Goal: Transaction & Acquisition: Purchase product/service

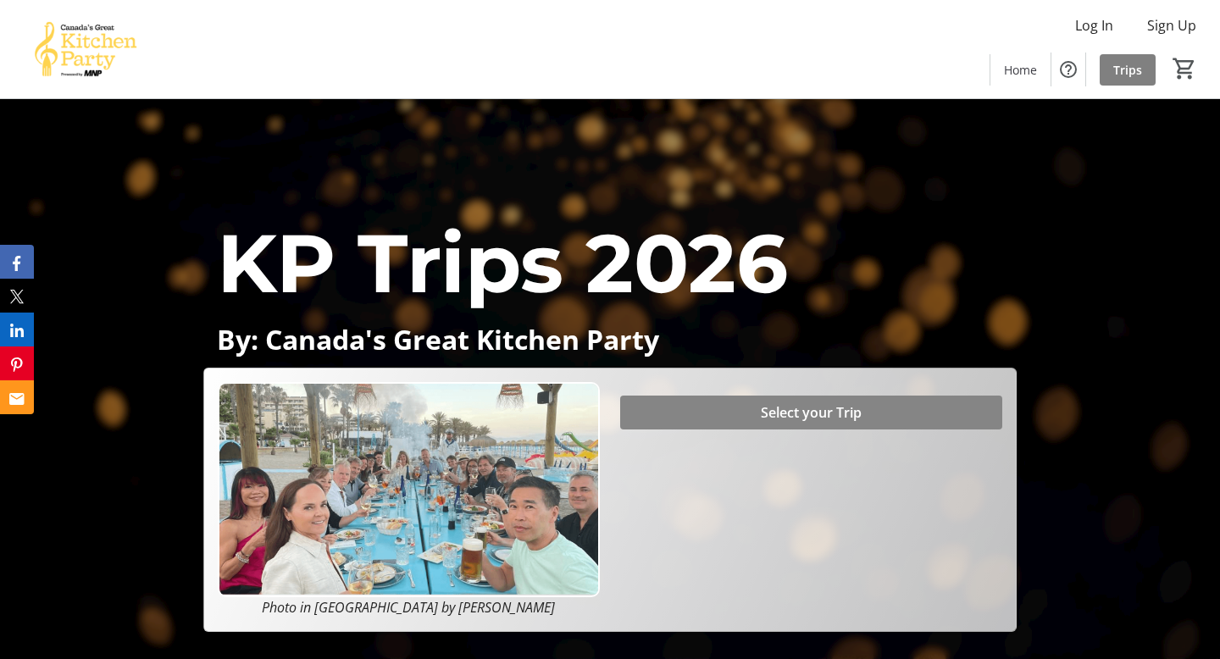
click at [829, 413] on span "Select your Trip" at bounding box center [811, 412] width 101 height 20
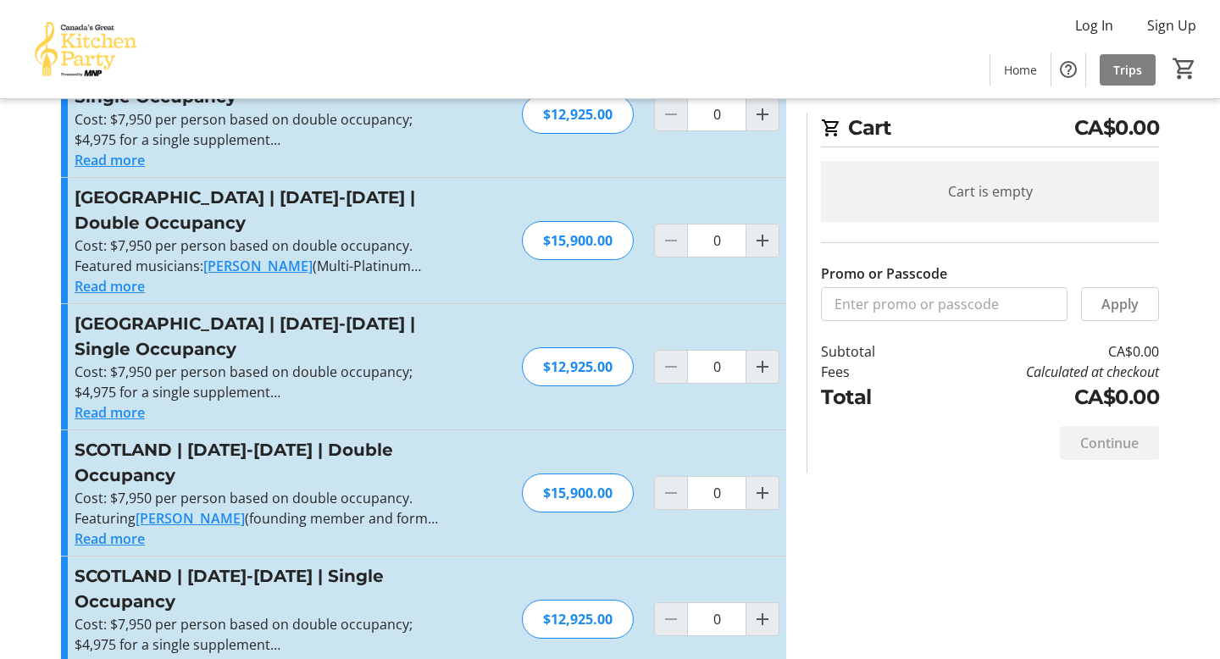
scroll to position [191, 0]
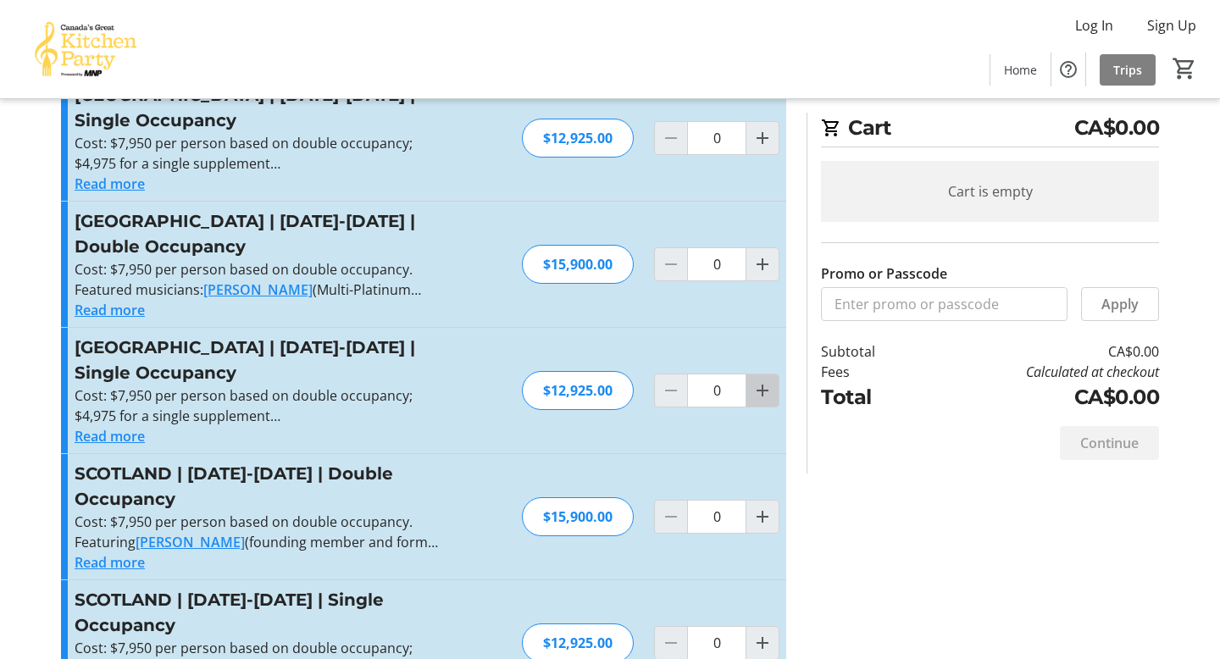
click at [767, 380] on mat-icon "Increment by one" at bounding box center [762, 390] width 20 height 20
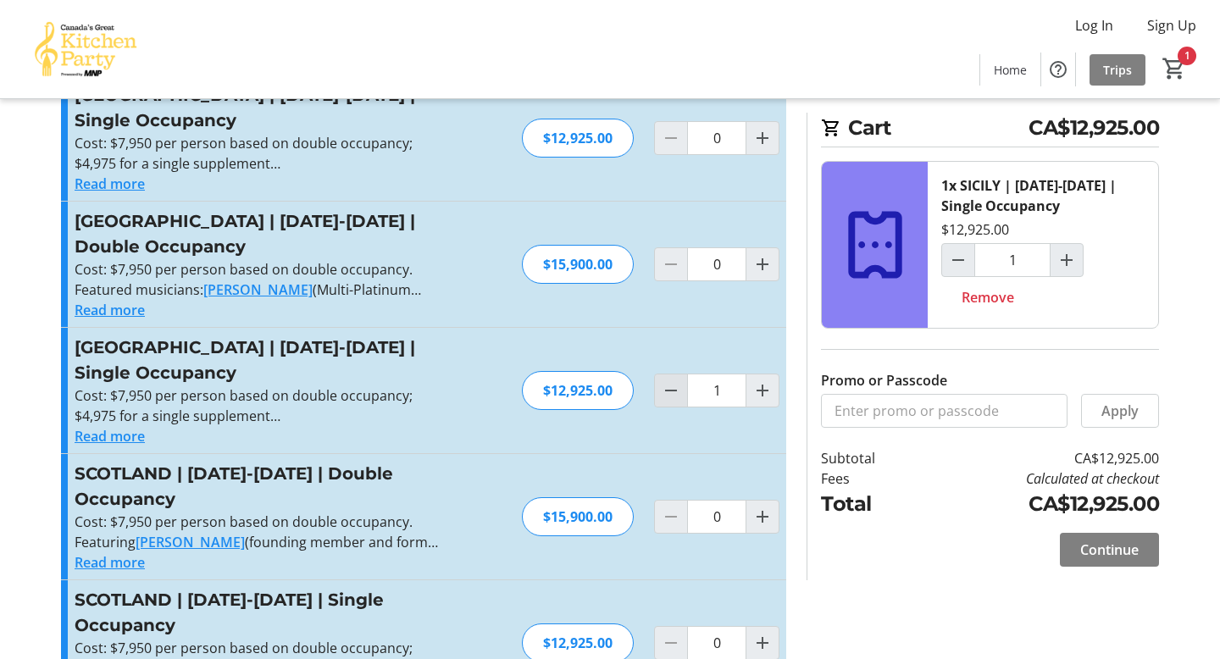
click at [663, 380] on mat-icon "Decrement by one" at bounding box center [671, 390] width 20 height 20
type input "0"
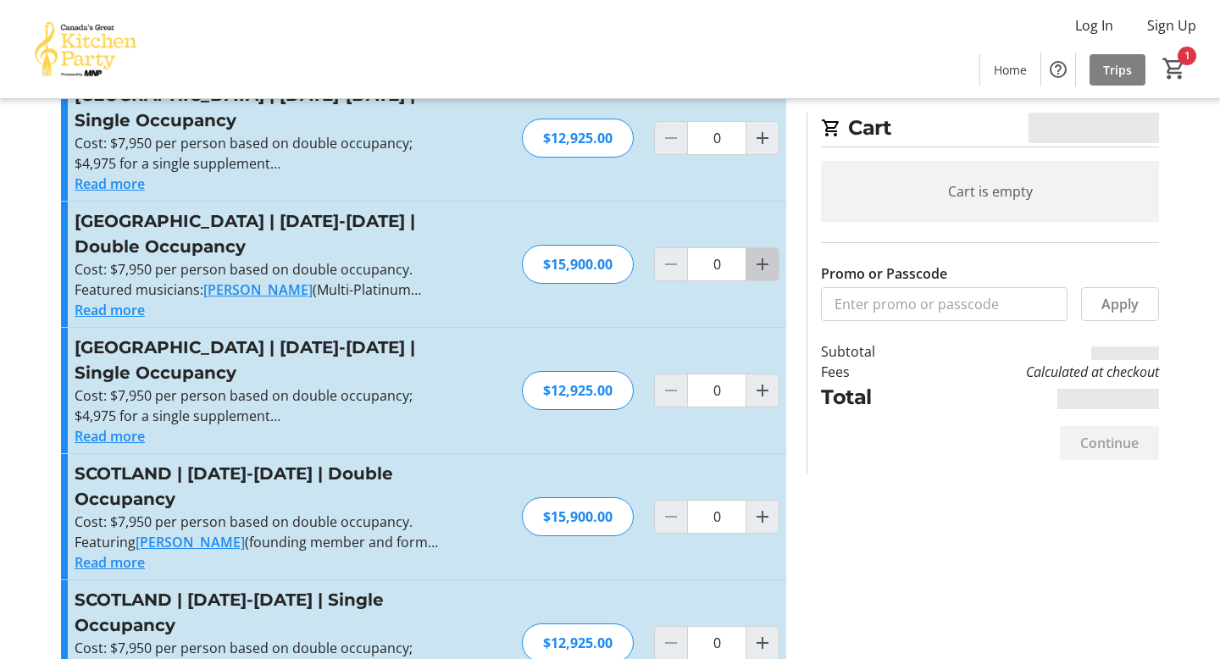
click at [761, 263] on mat-icon "Increment by one" at bounding box center [762, 264] width 20 height 20
type input "1"
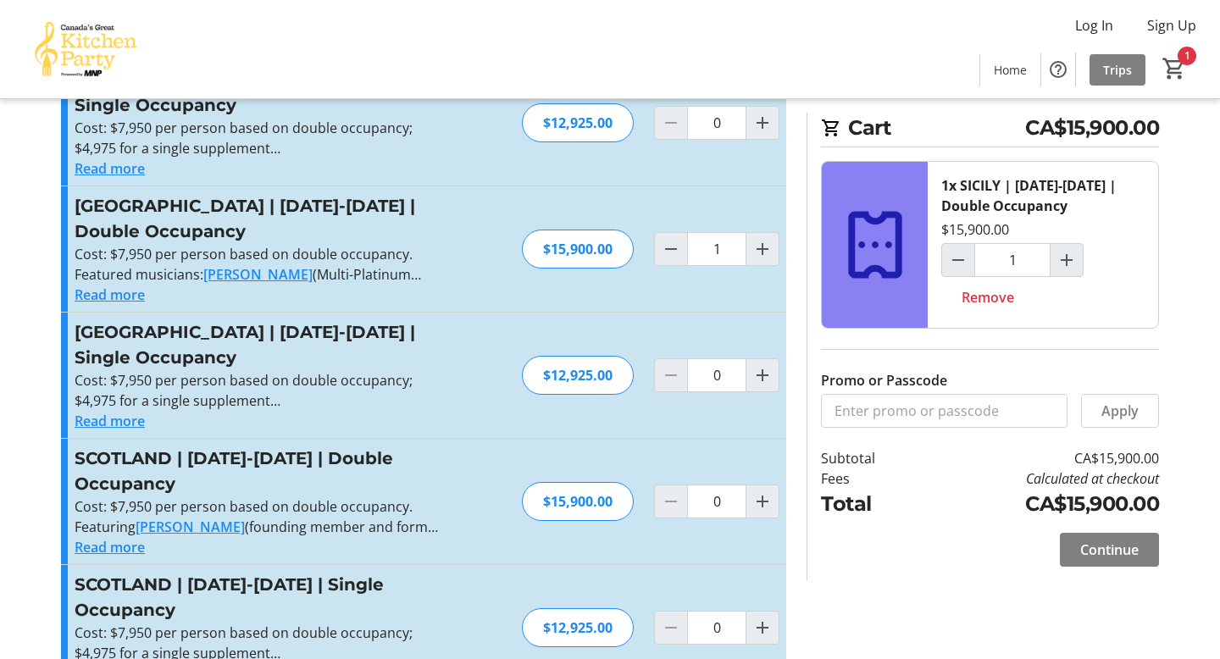
scroll to position [198, 0]
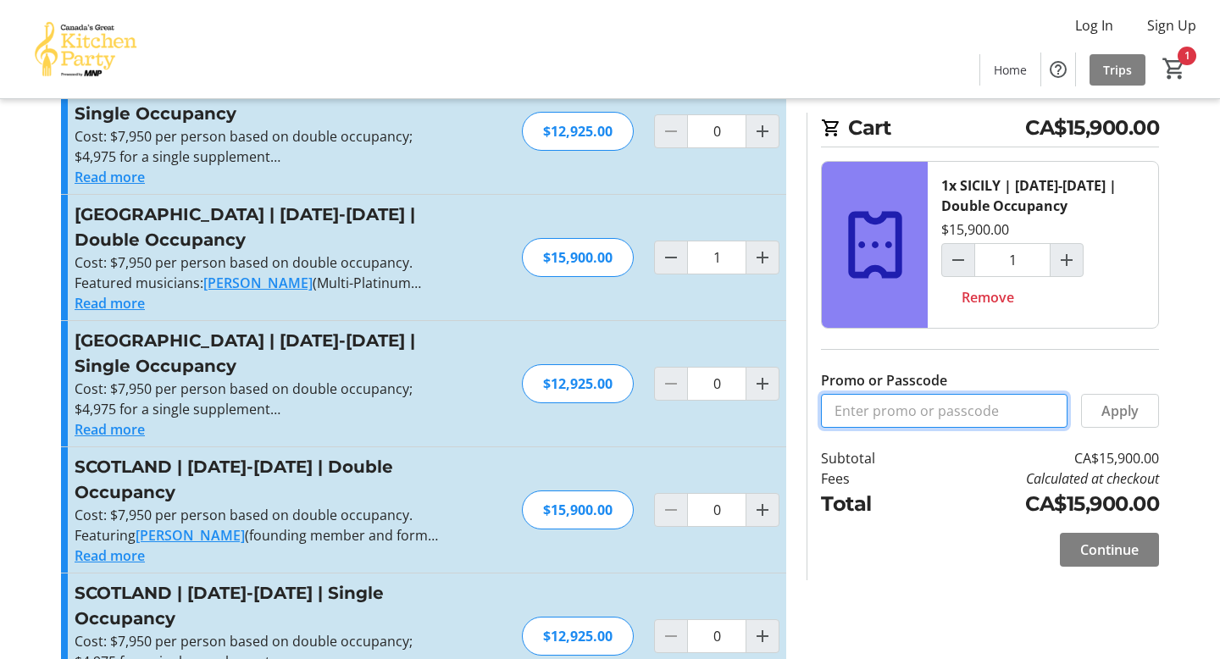
click at [931, 408] on input "Promo or Passcode" at bounding box center [944, 411] width 247 height 34
type input "BALANCE2026"
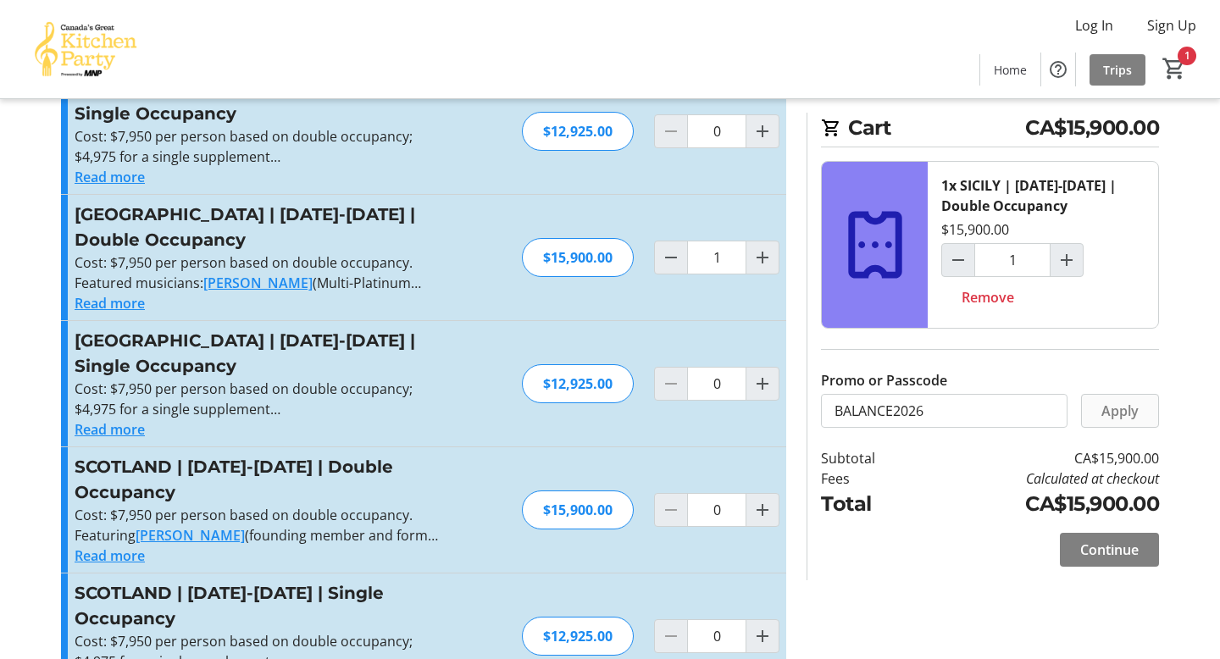
click at [1126, 411] on span "Apply" at bounding box center [1119, 411] width 37 height 20
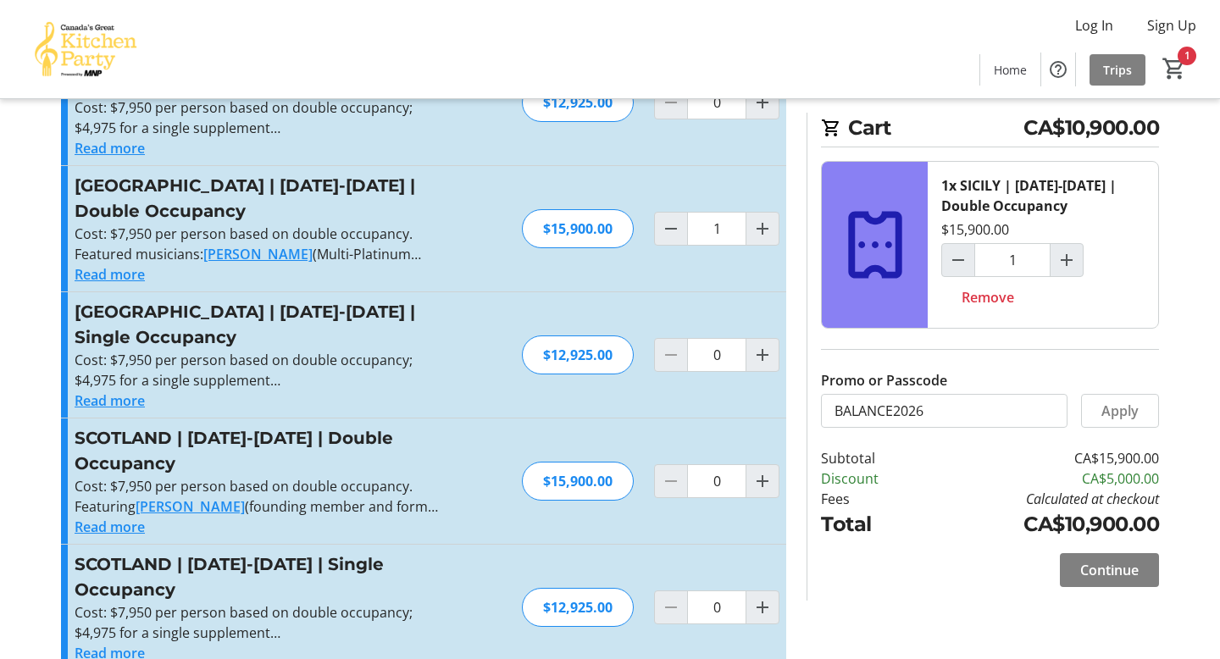
scroll to position [228, 0]
click at [1099, 568] on span "Continue" at bounding box center [1109, 570] width 58 height 20
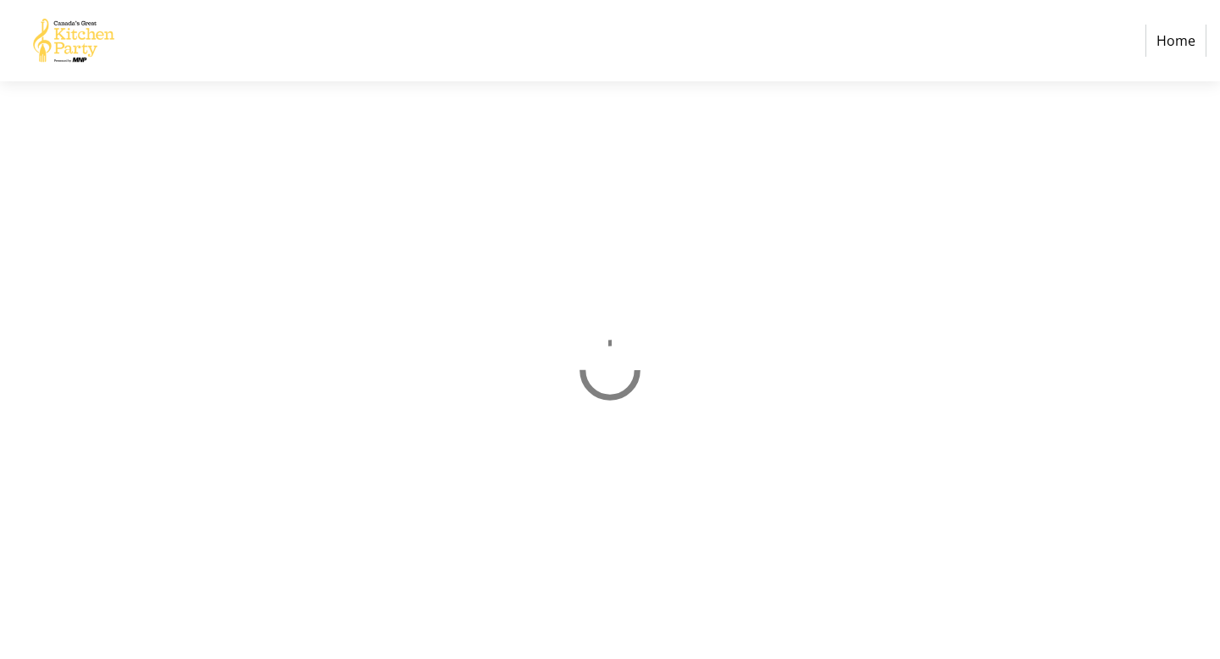
select select "CA"
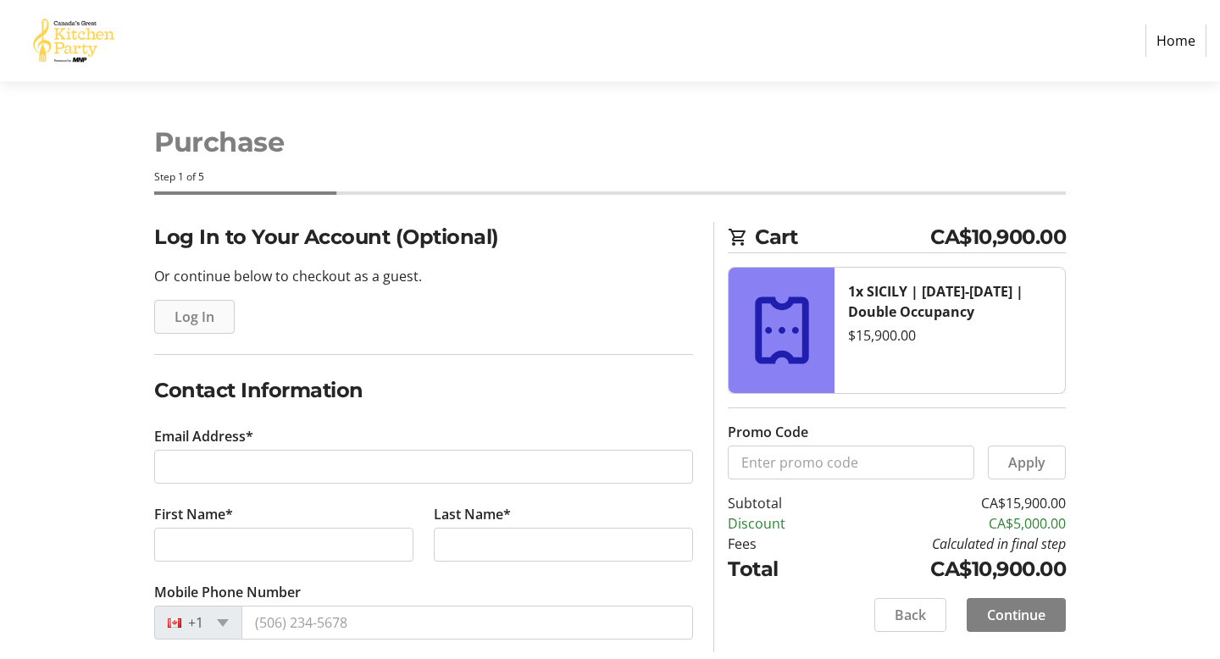
click at [195, 313] on span "Log In" at bounding box center [195, 317] width 40 height 20
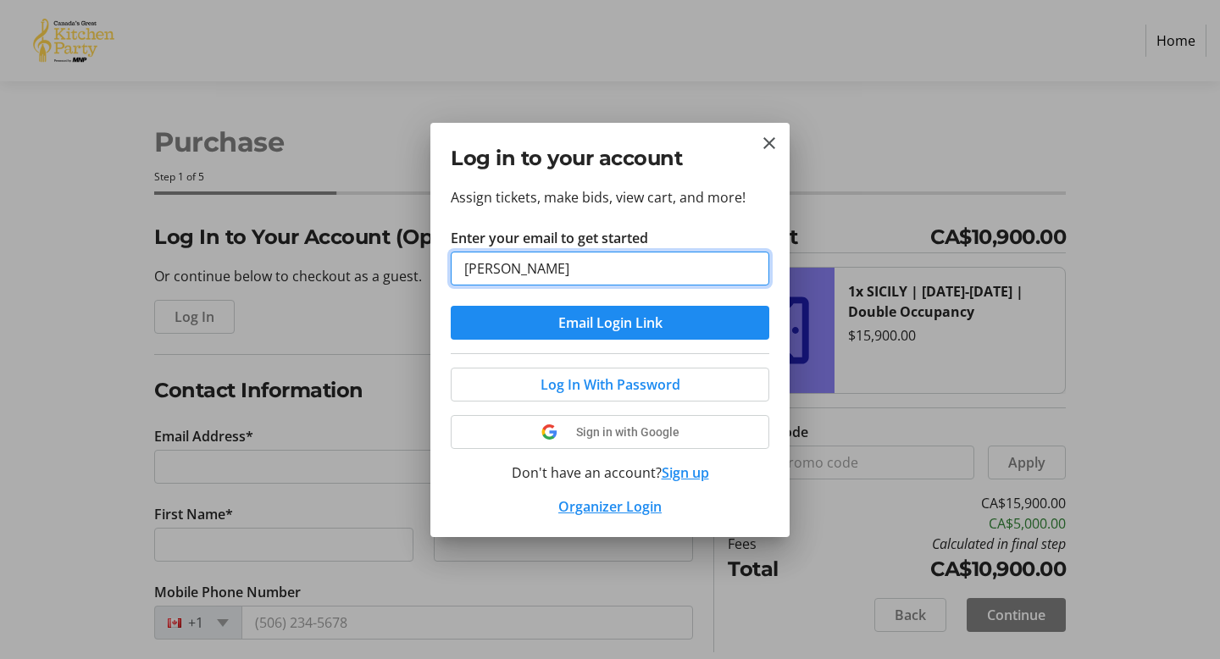
type input "[PERSON_NAME][EMAIL_ADDRESS][PERSON_NAME][DOMAIN_NAME]"
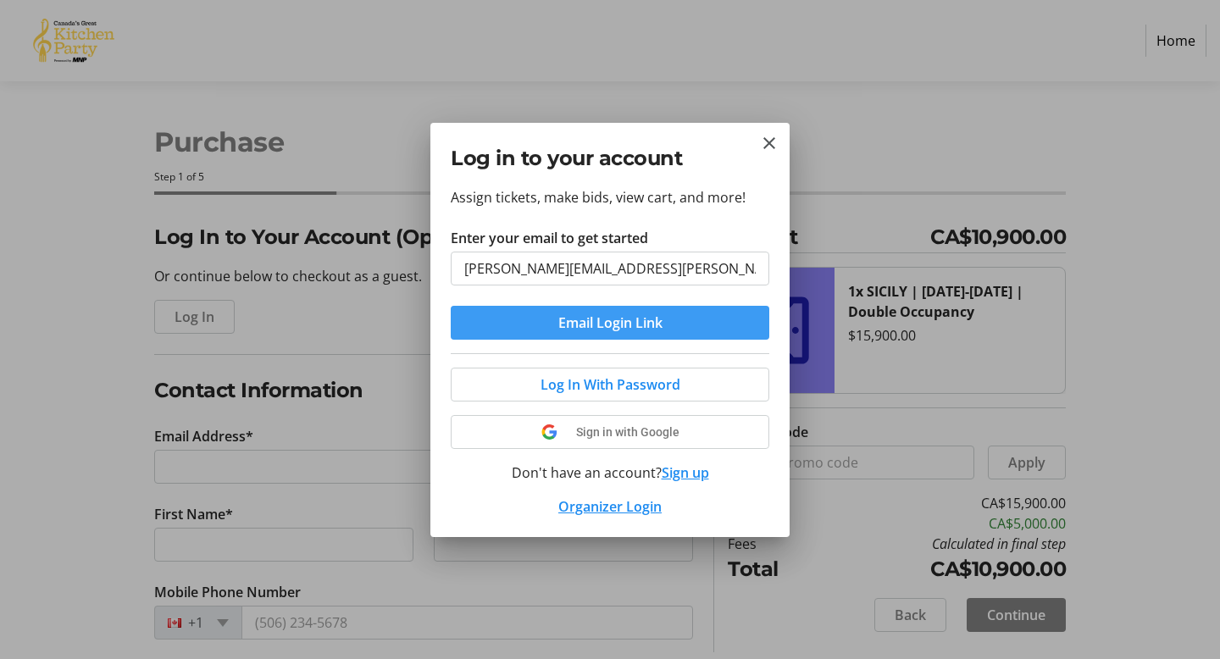
click at [613, 322] on span "Email Login Link" at bounding box center [610, 323] width 104 height 20
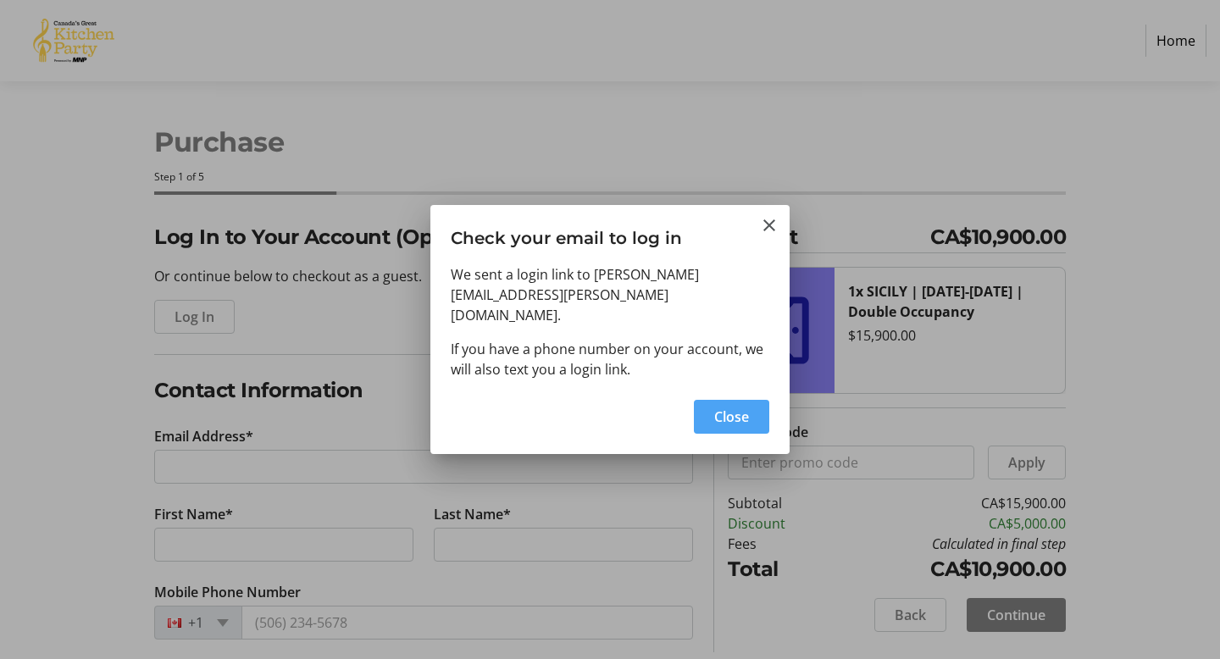
click at [743, 411] on span "Close" at bounding box center [731, 417] width 35 height 20
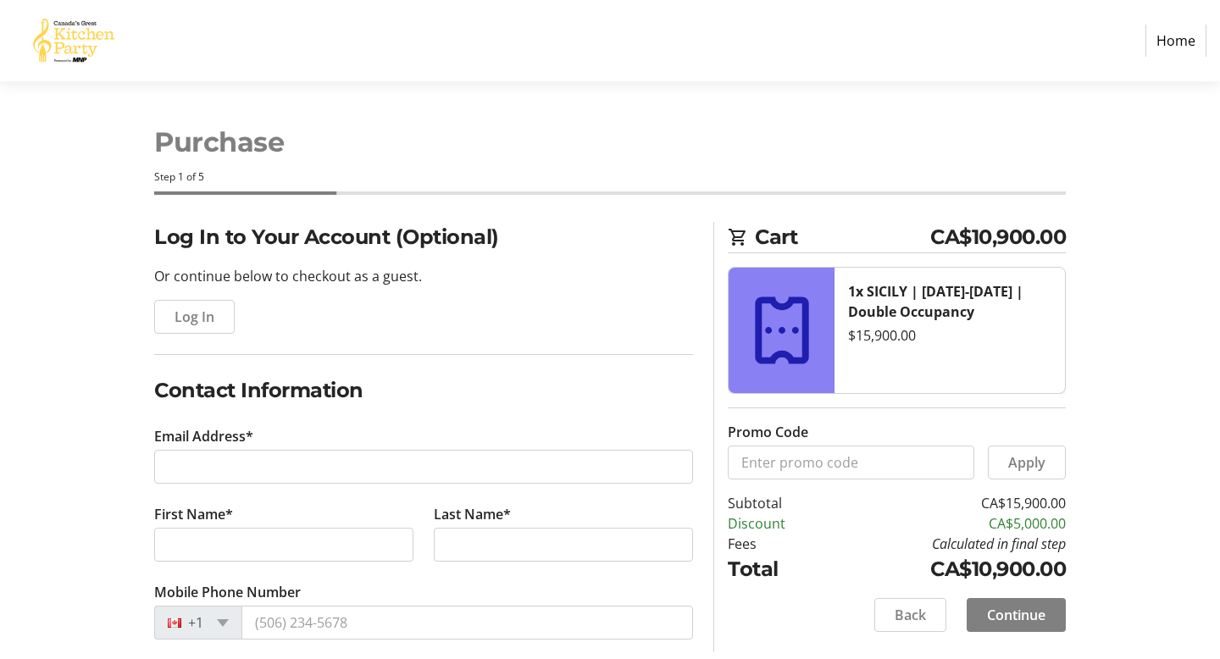
type input "[PERSON_NAME][EMAIL_ADDRESS][PERSON_NAME][DOMAIN_NAME]"
type input "[PERSON_NAME]"
type input "[PHONE_NUMBER]"
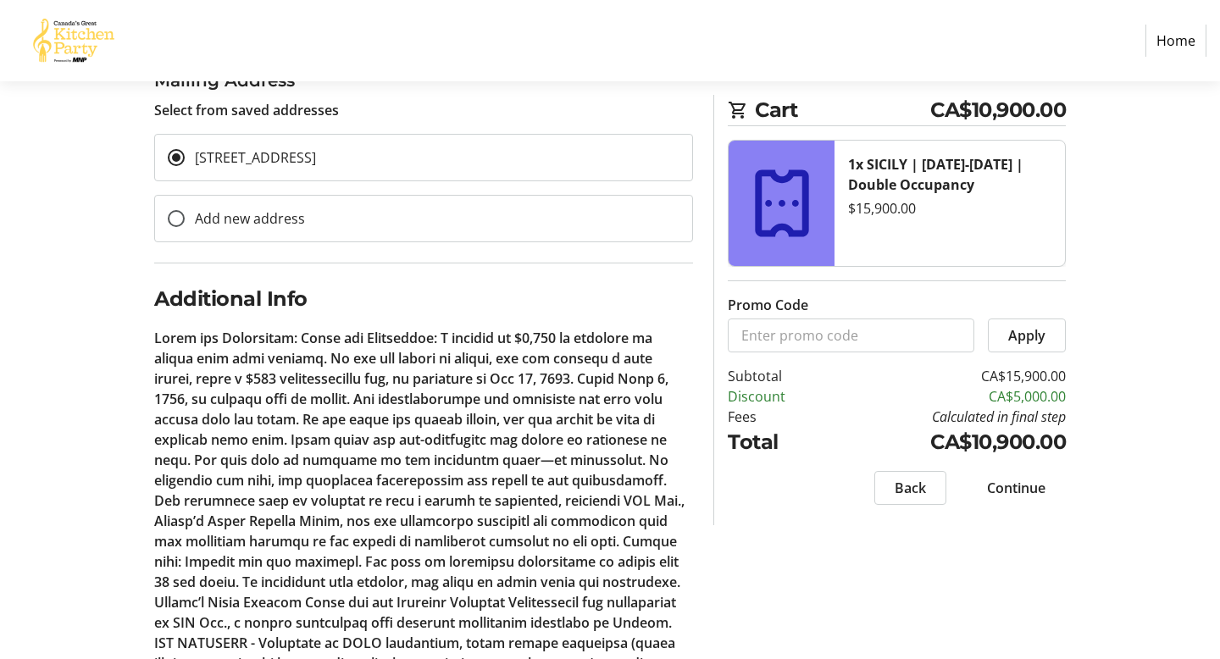
scroll to position [698, 0]
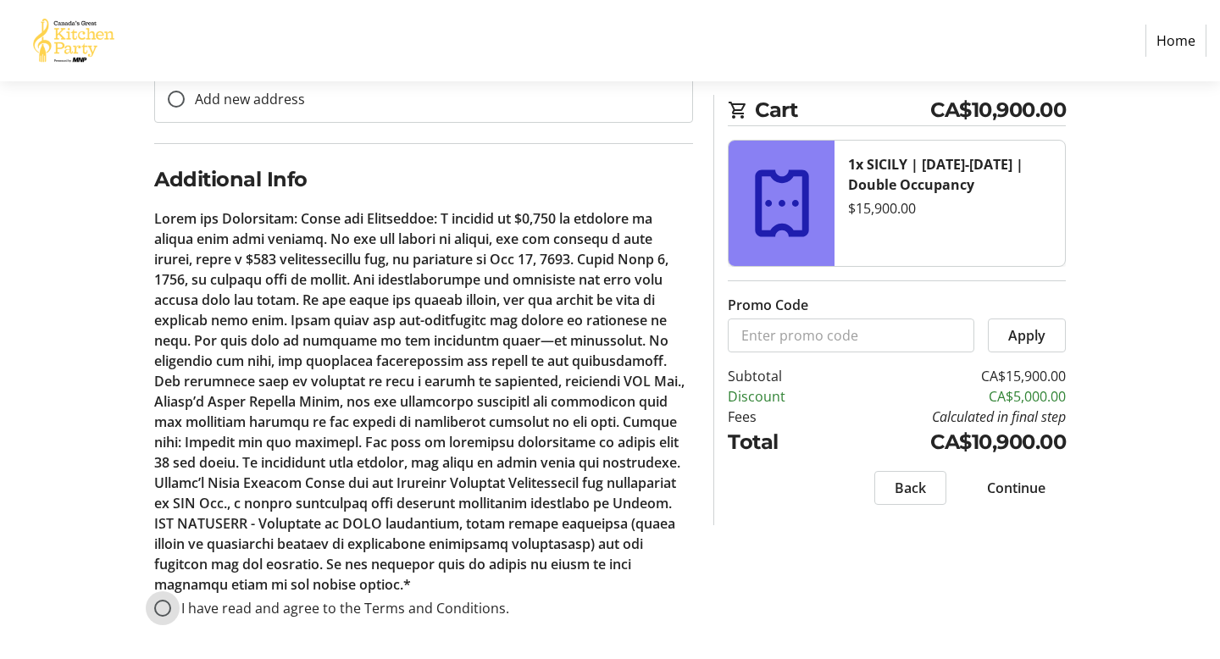
click at [163, 608] on input "I have read and agree to the Terms and Conditions." at bounding box center [162, 608] width 17 height 17
radio input "true"
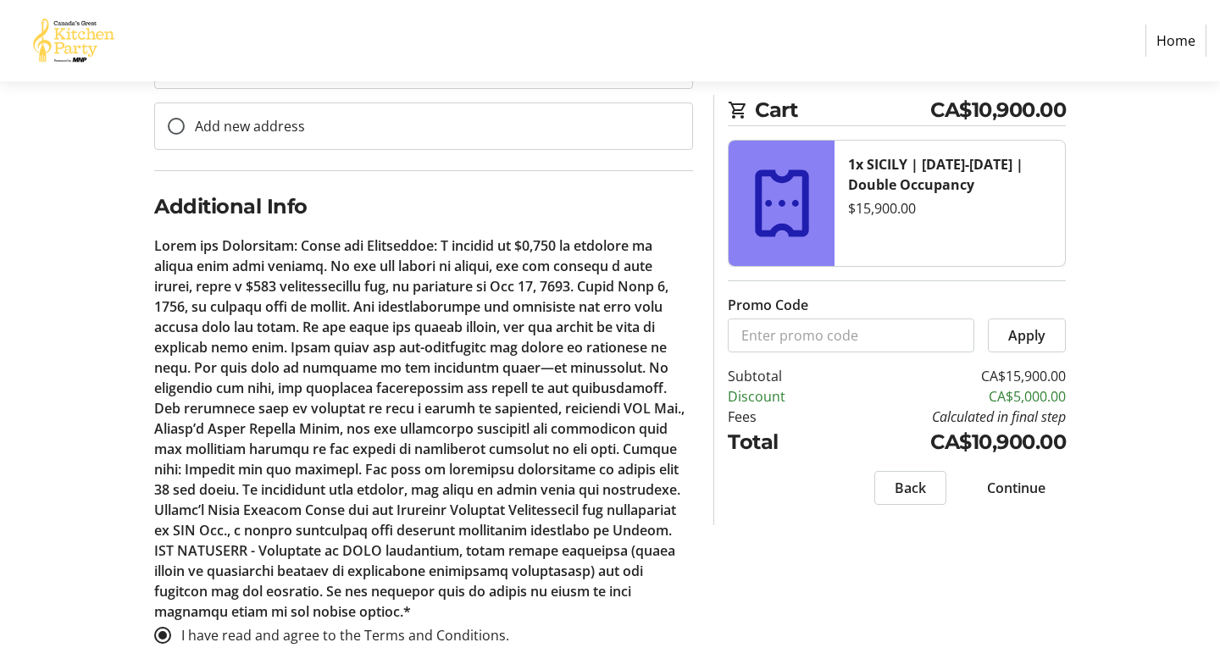
scroll to position [674, 0]
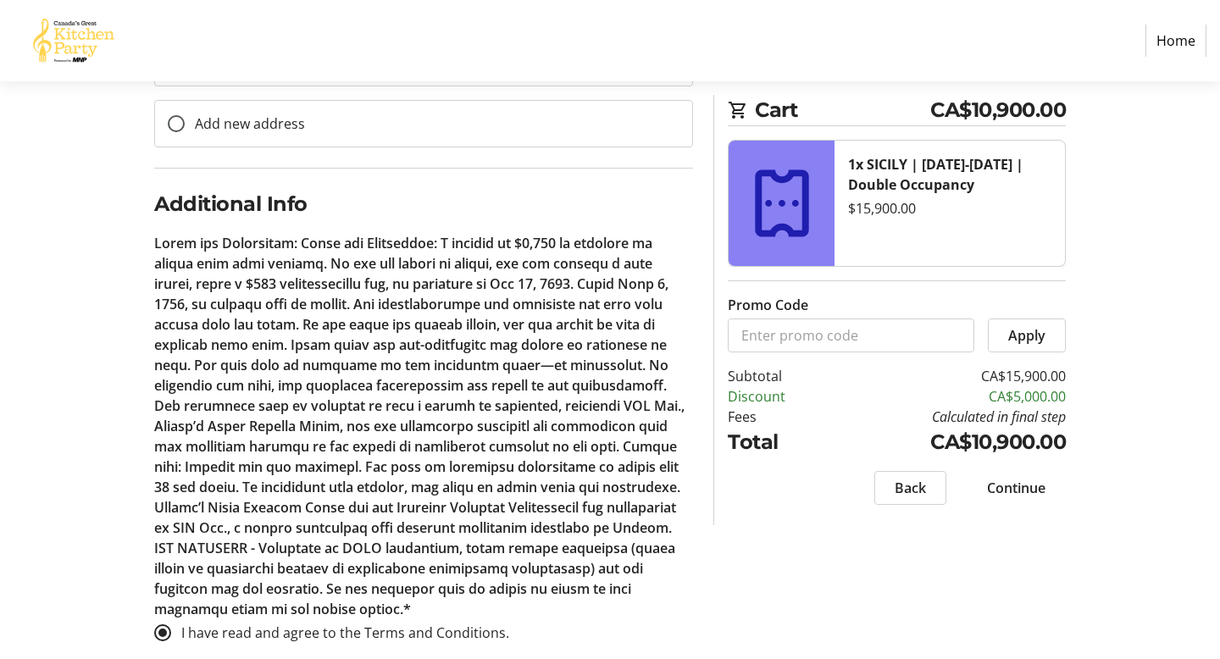
click at [1002, 483] on span "Continue" at bounding box center [1016, 488] width 58 height 20
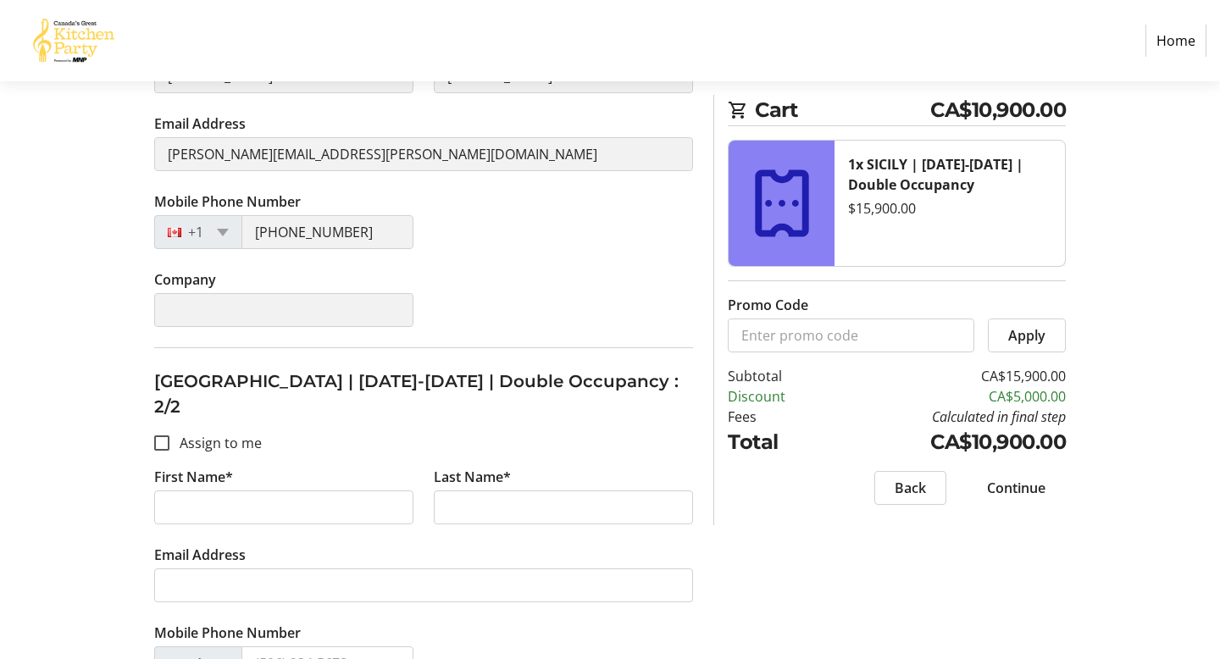
scroll to position [474, 0]
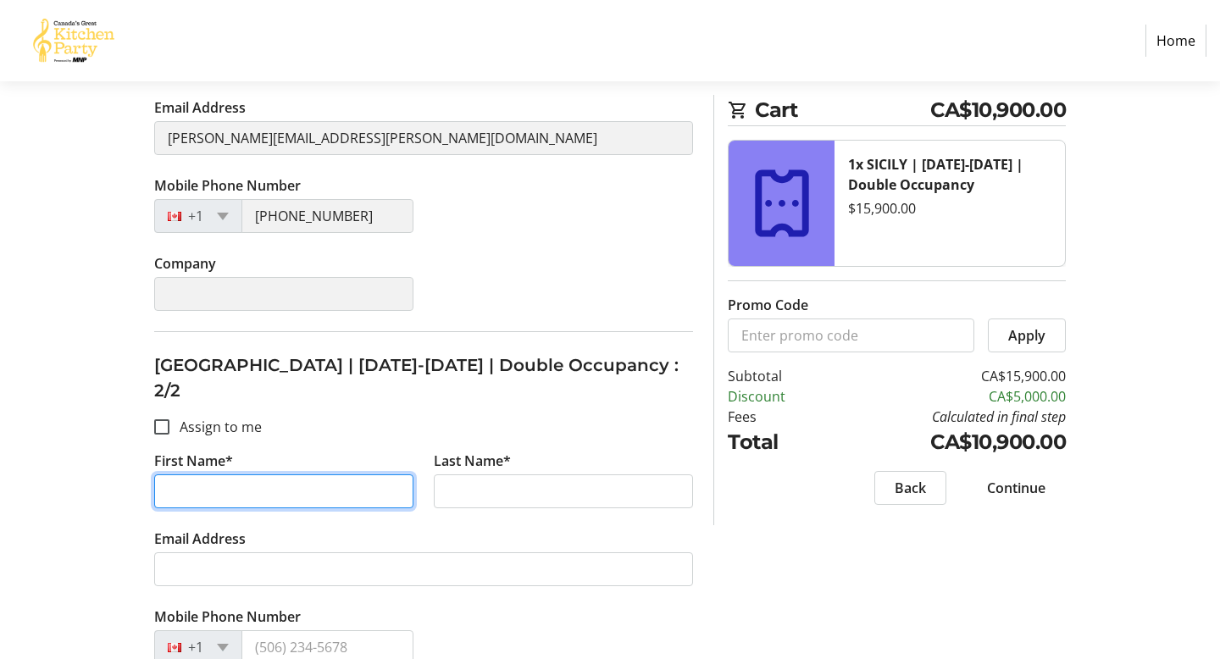
click at [193, 474] on input "First Name*" at bounding box center [283, 491] width 259 height 34
type input "[PERSON_NAME]"
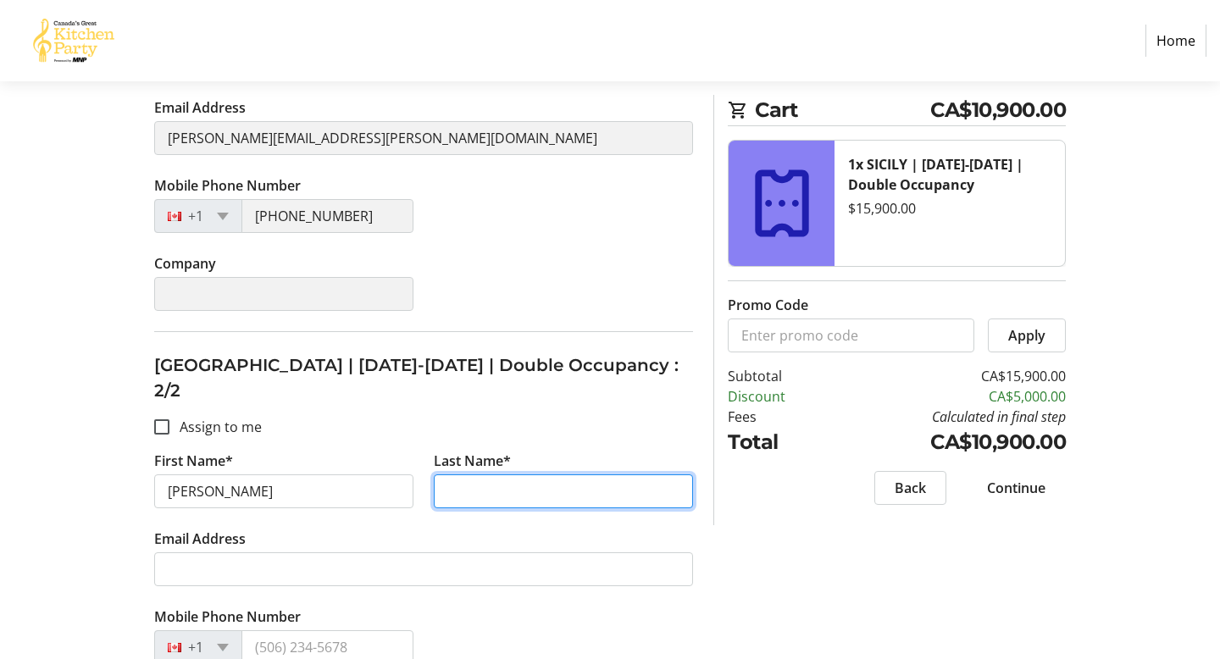
type input "[PERSON_NAME]"
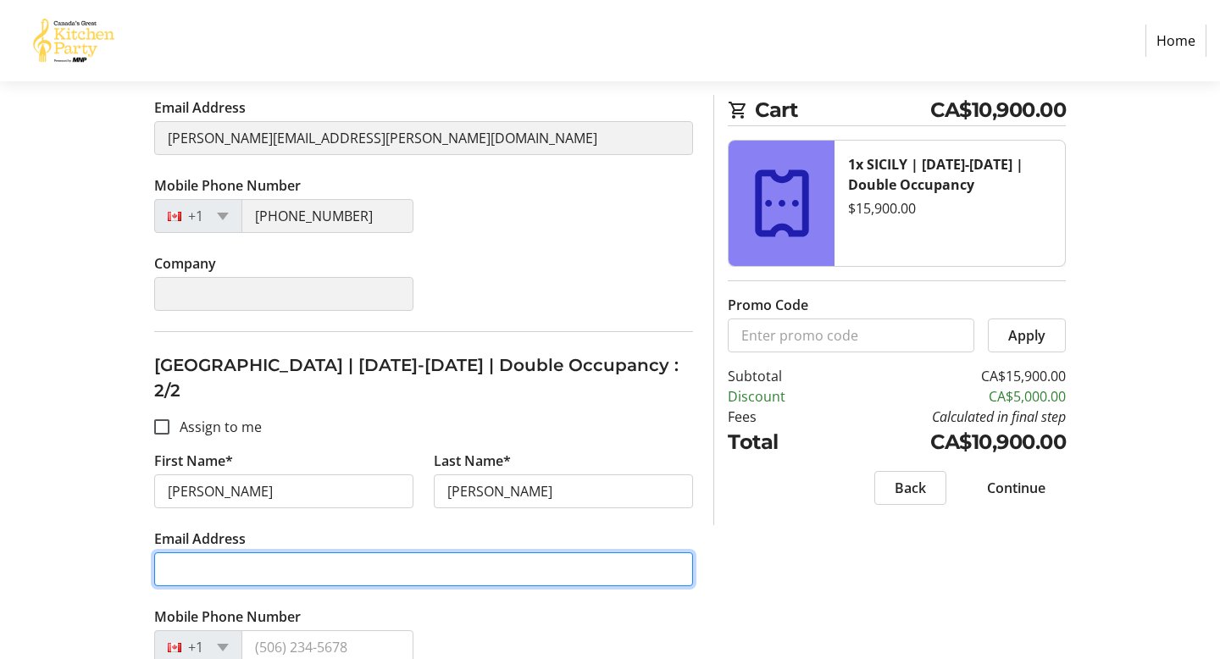
type input "[PERSON_NAME][EMAIL_ADDRESS][PERSON_NAME][DOMAIN_NAME]"
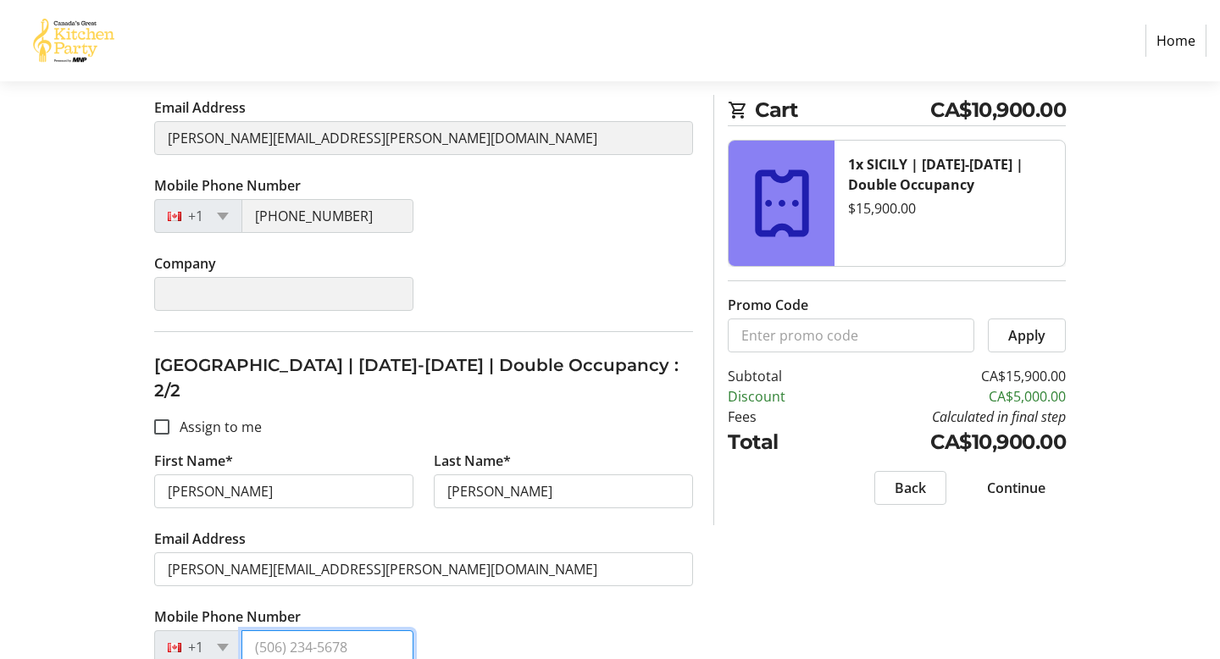
type input "[PHONE_NUMBER]"
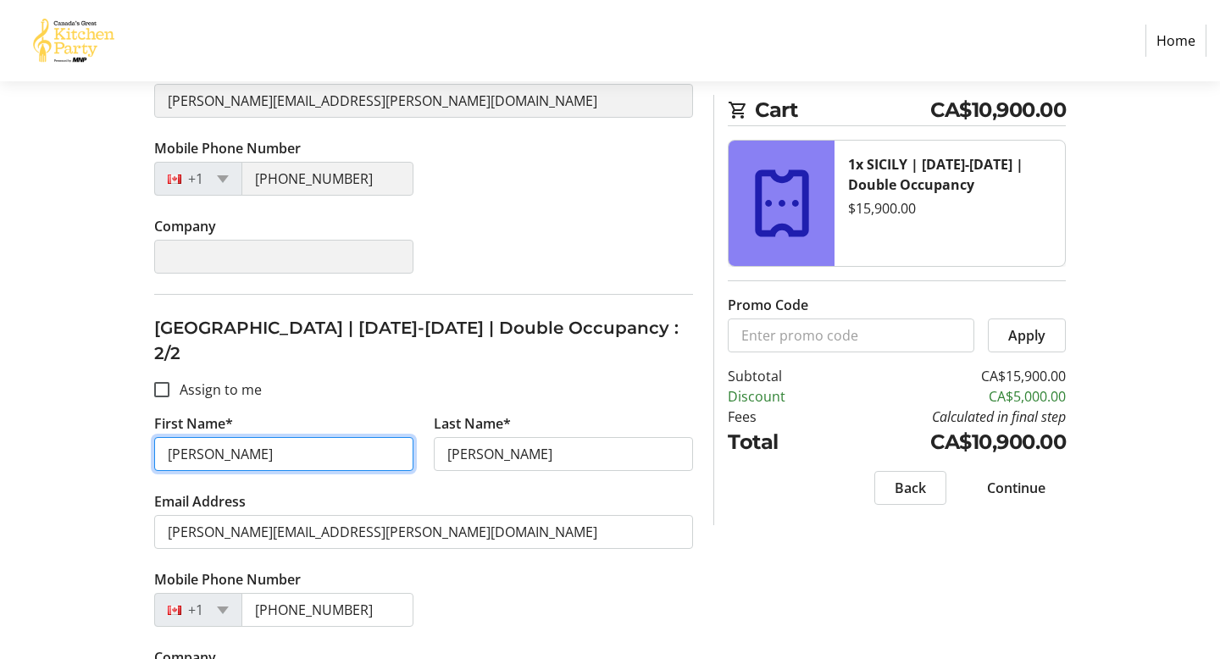
scroll to position [527, 0]
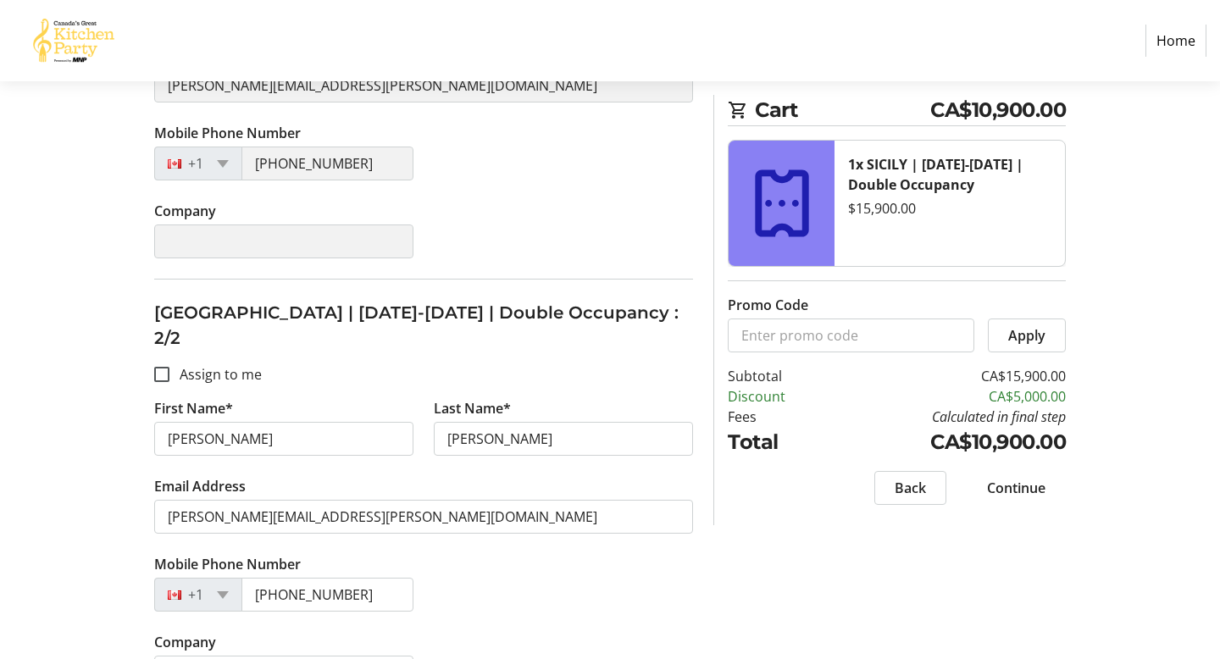
click at [1020, 482] on span "Continue" at bounding box center [1016, 488] width 58 height 20
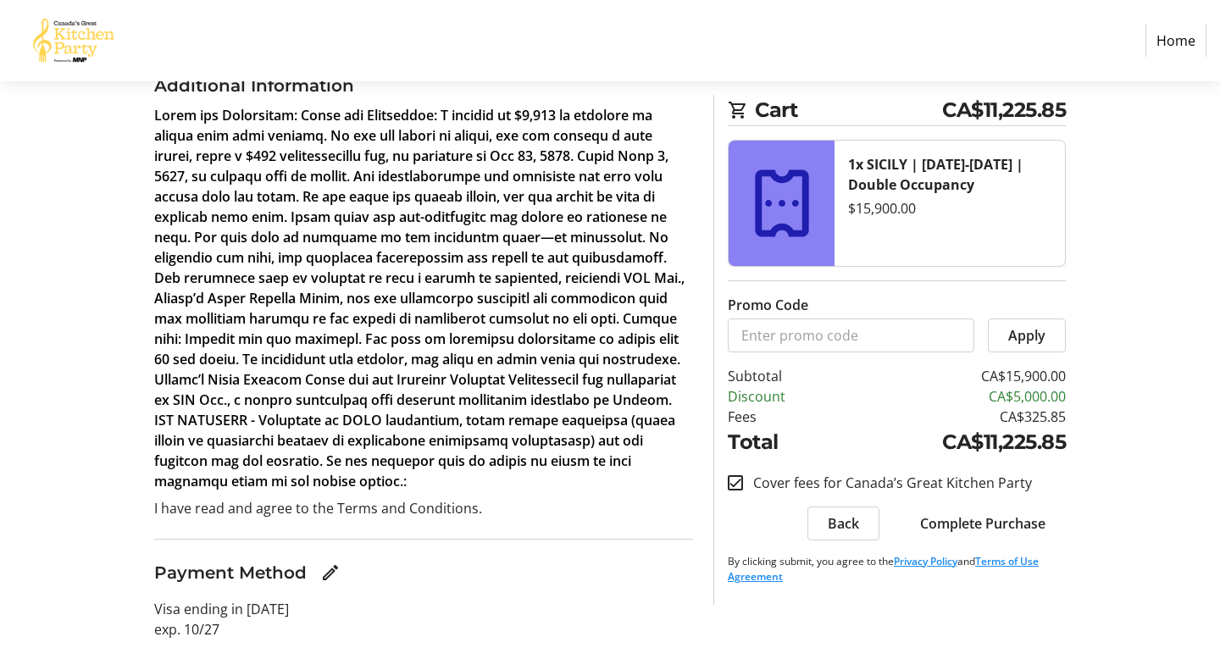
scroll to position [356, 0]
click at [972, 521] on span "Complete Purchase" at bounding box center [982, 523] width 125 height 20
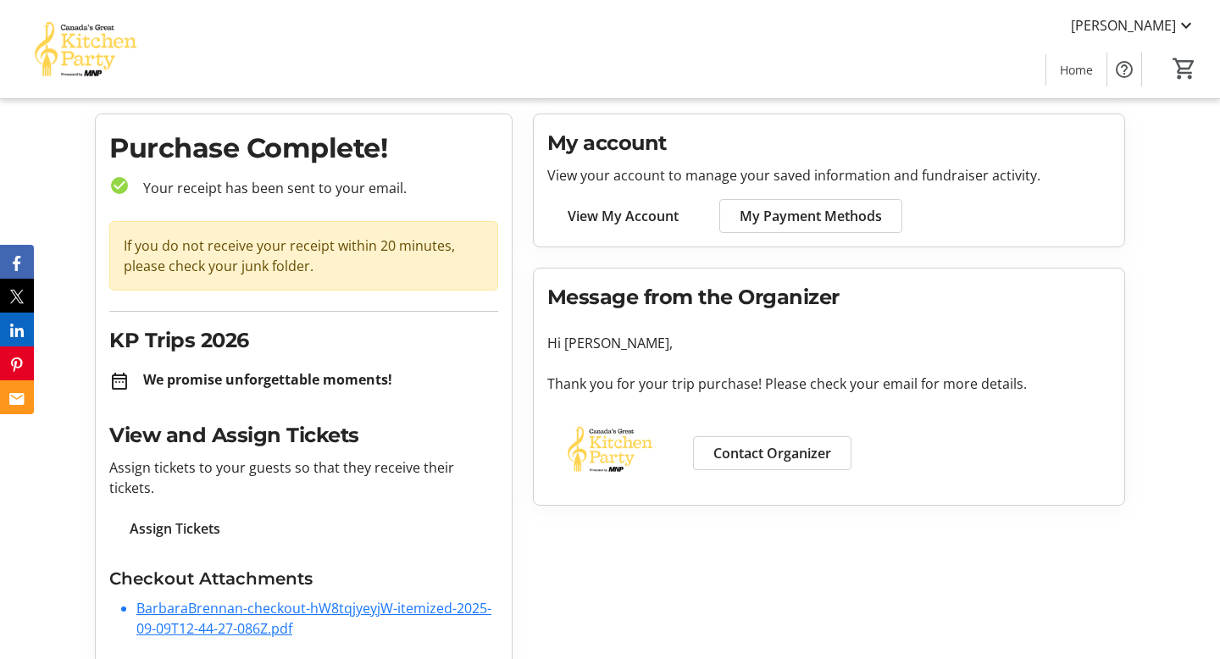
scroll to position [42, 0]
click at [972, 521] on div "My account View your account to manage your saved information and fundraiser ac…" at bounding box center [829, 389] width 613 height 553
